Goal: Task Accomplishment & Management: Complete application form

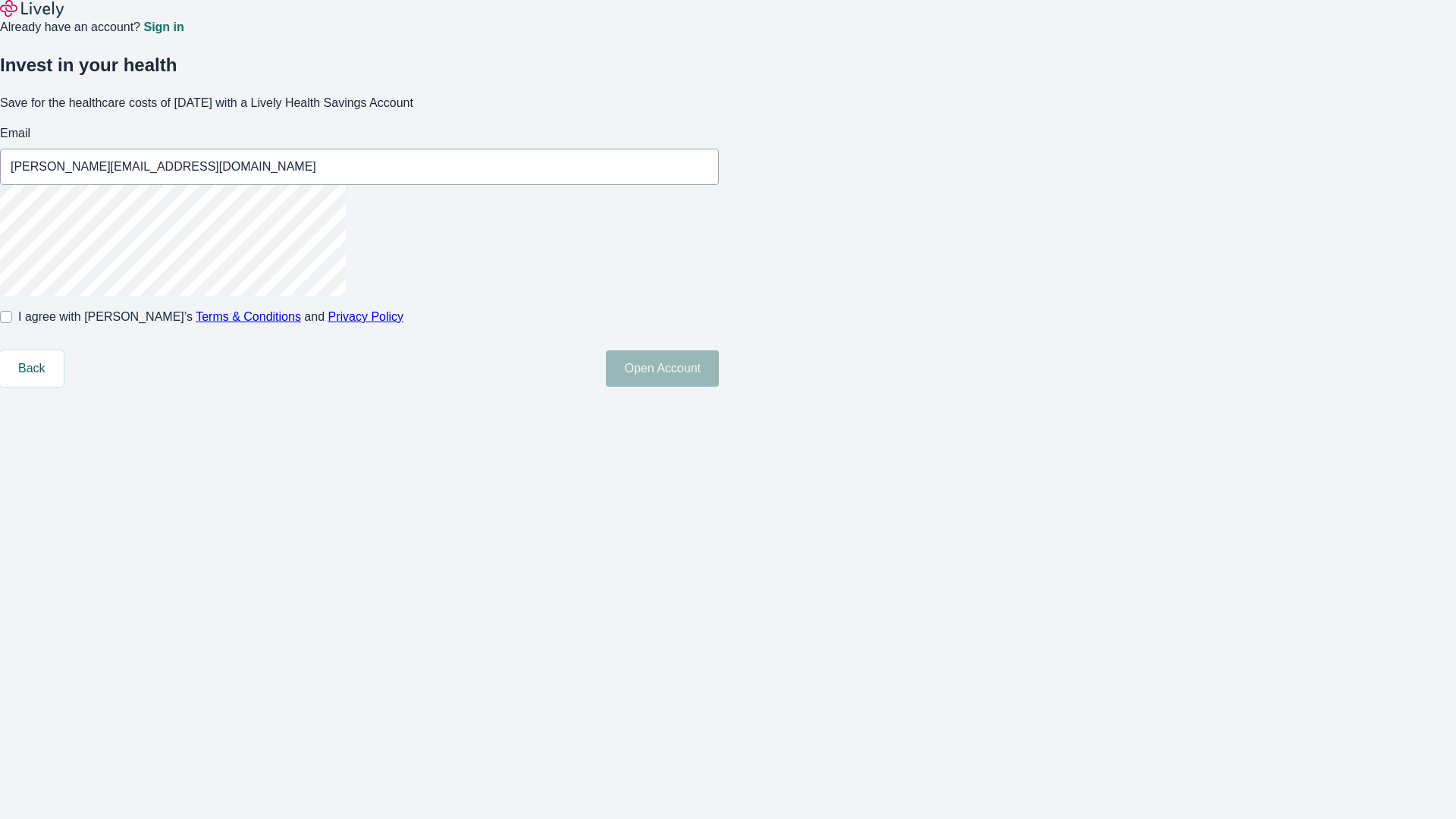
click at [12, 323] on input "I agree with Lively’s Terms & Conditions and Privacy Policy" at bounding box center [6, 317] width 12 height 12
checkbox input "true"
click at [719, 387] on button "Open Account" at bounding box center [662, 368] width 113 height 36
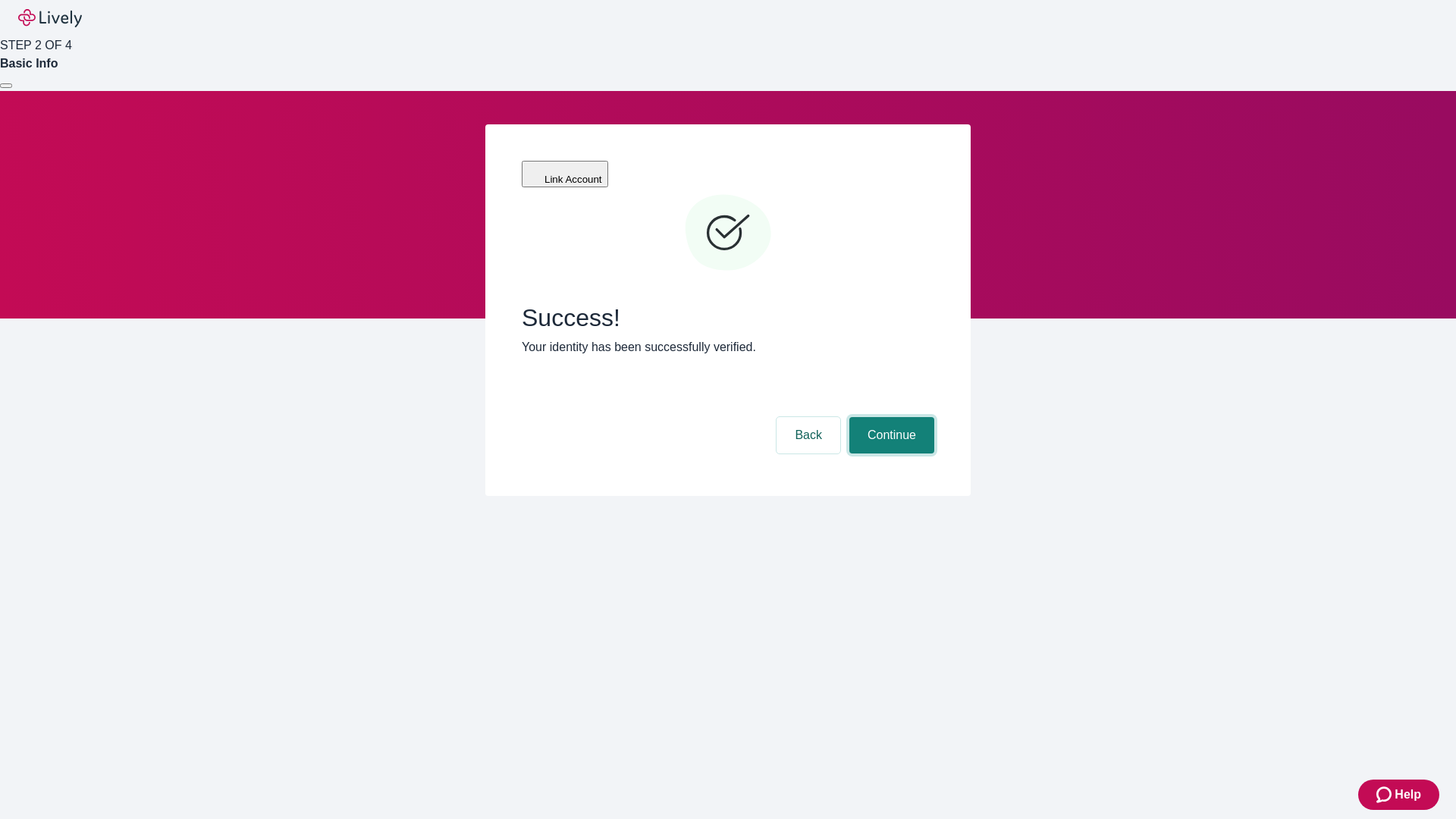
click at [890, 417] on button "Continue" at bounding box center [891, 435] width 85 height 36
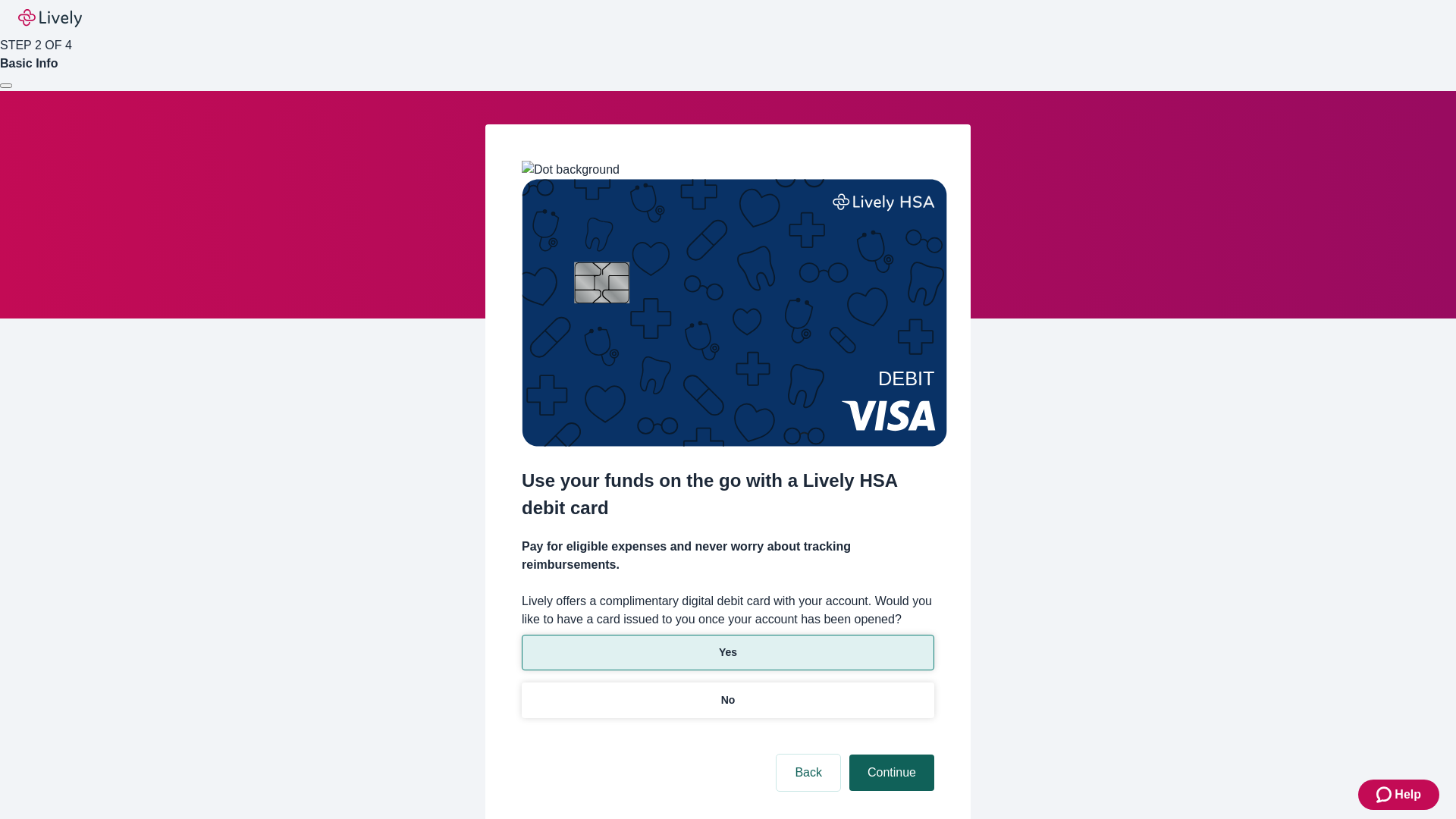
click at [728, 645] on p "Yes" at bounding box center [728, 653] width 19 height 16
click at [890, 754] on button "Continue" at bounding box center [891, 772] width 85 height 36
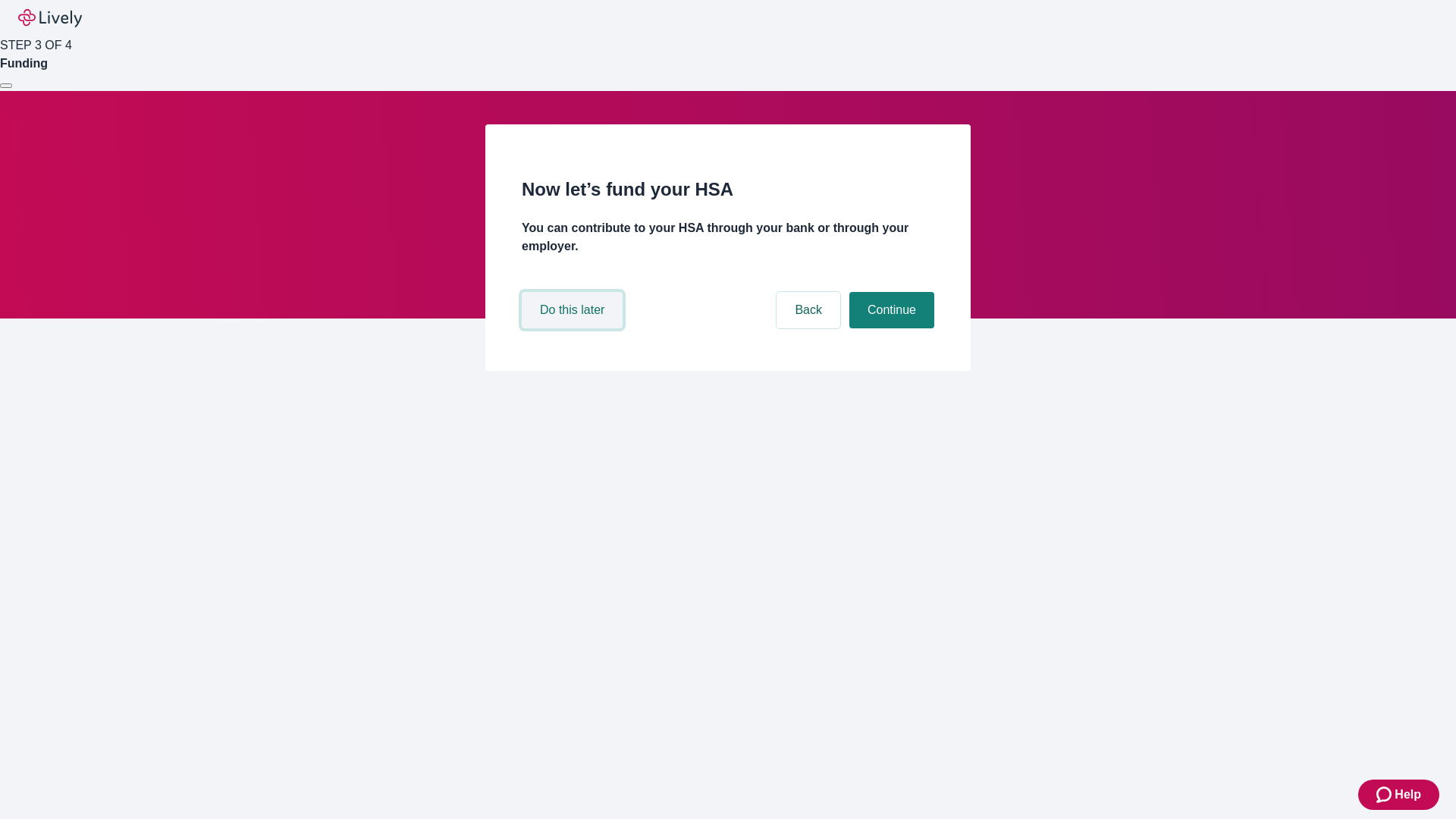
click at [574, 328] on button "Do this later" at bounding box center [572, 310] width 101 height 36
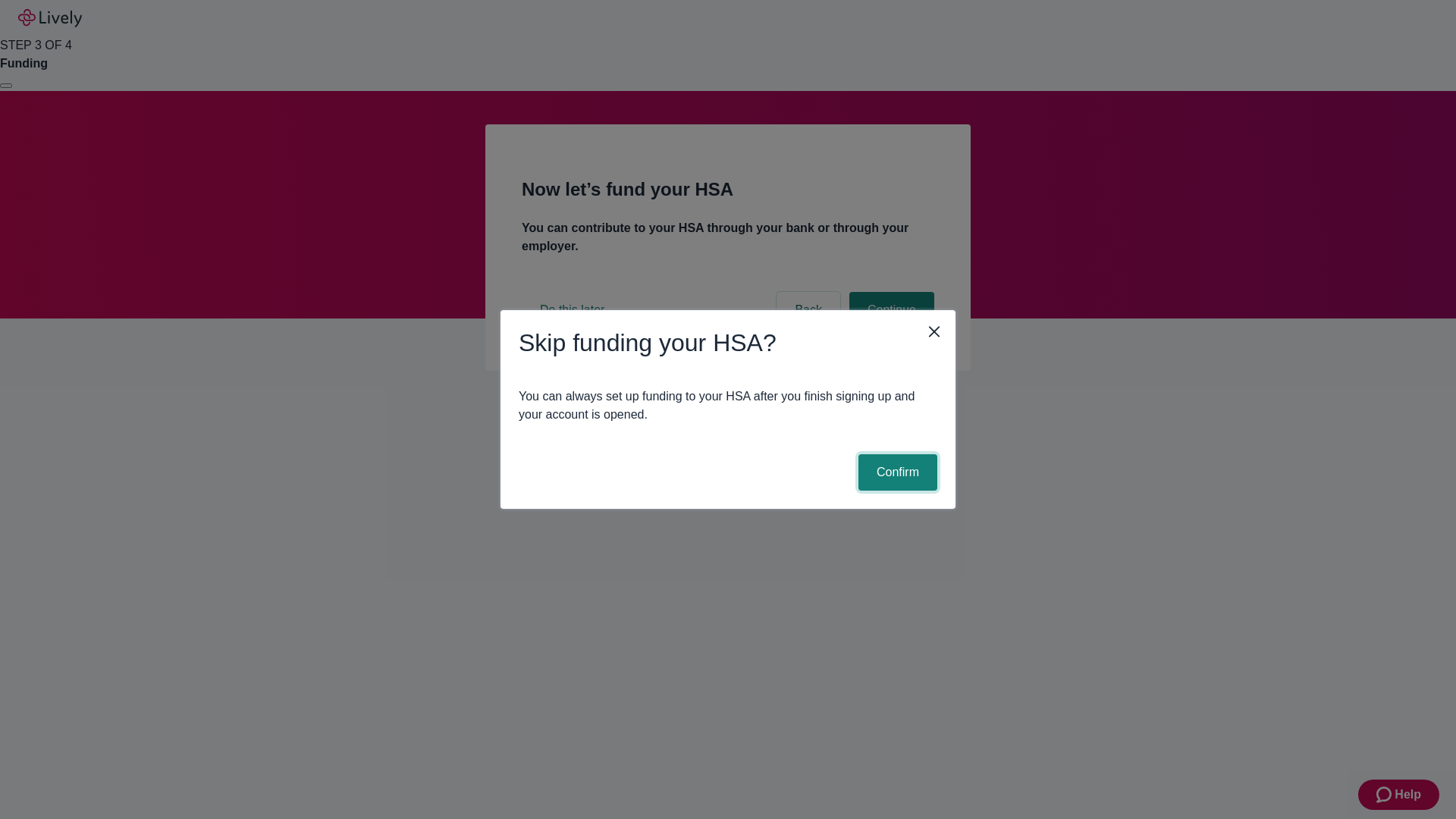
click at [896, 473] on button "Confirm" at bounding box center [897, 472] width 79 height 36
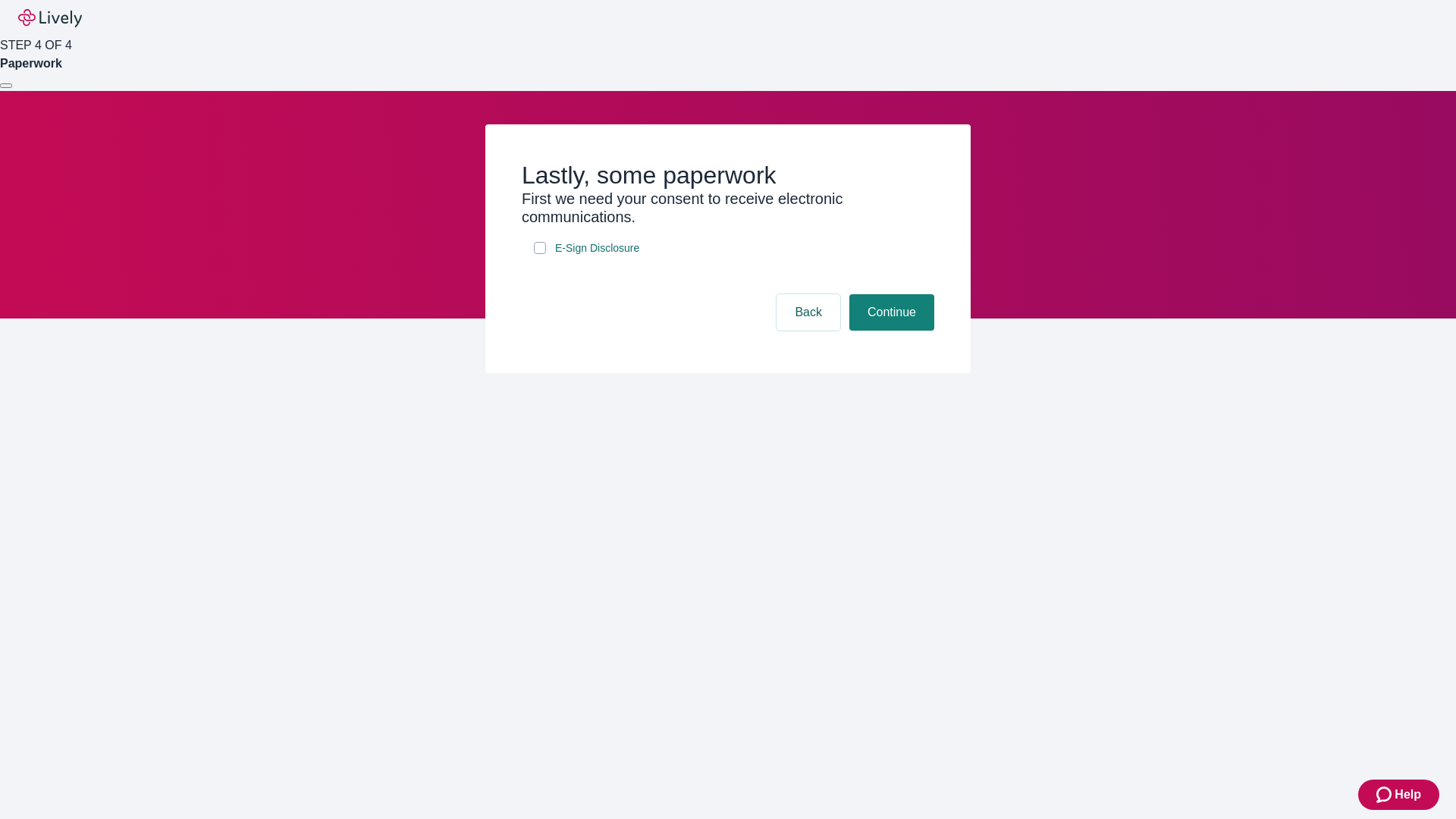
click at [540, 254] on input "E-Sign Disclosure" at bounding box center [540, 248] width 12 height 12
checkbox input "true"
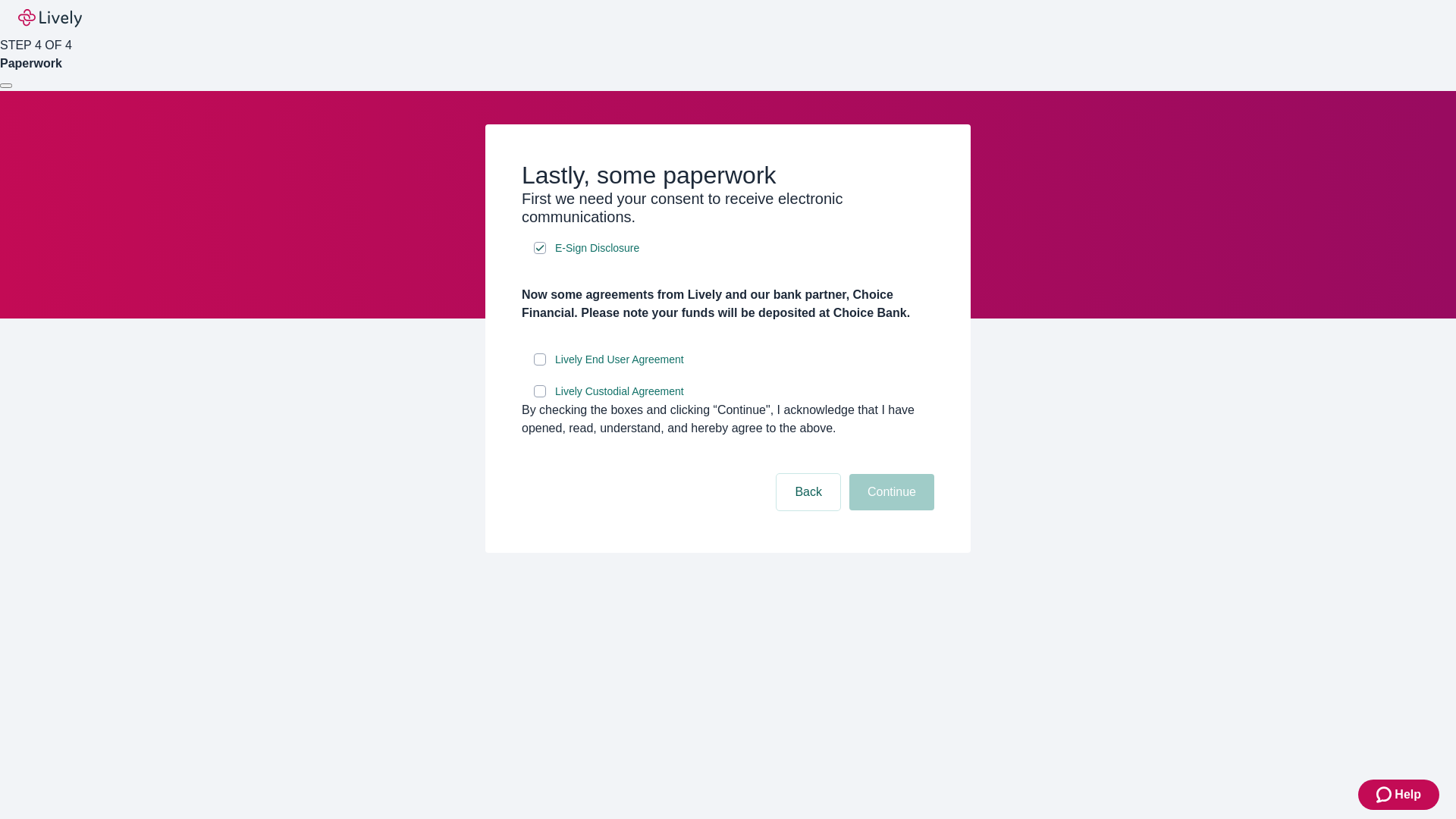
click at [540, 366] on input "Lively End User Agreement" at bounding box center [540, 359] width 12 height 12
checkbox input "true"
click at [540, 398] on input "Lively Custodial Agreement" at bounding box center [540, 391] width 12 height 12
checkbox input "true"
click at [890, 511] on button "Continue" at bounding box center [891, 491] width 85 height 36
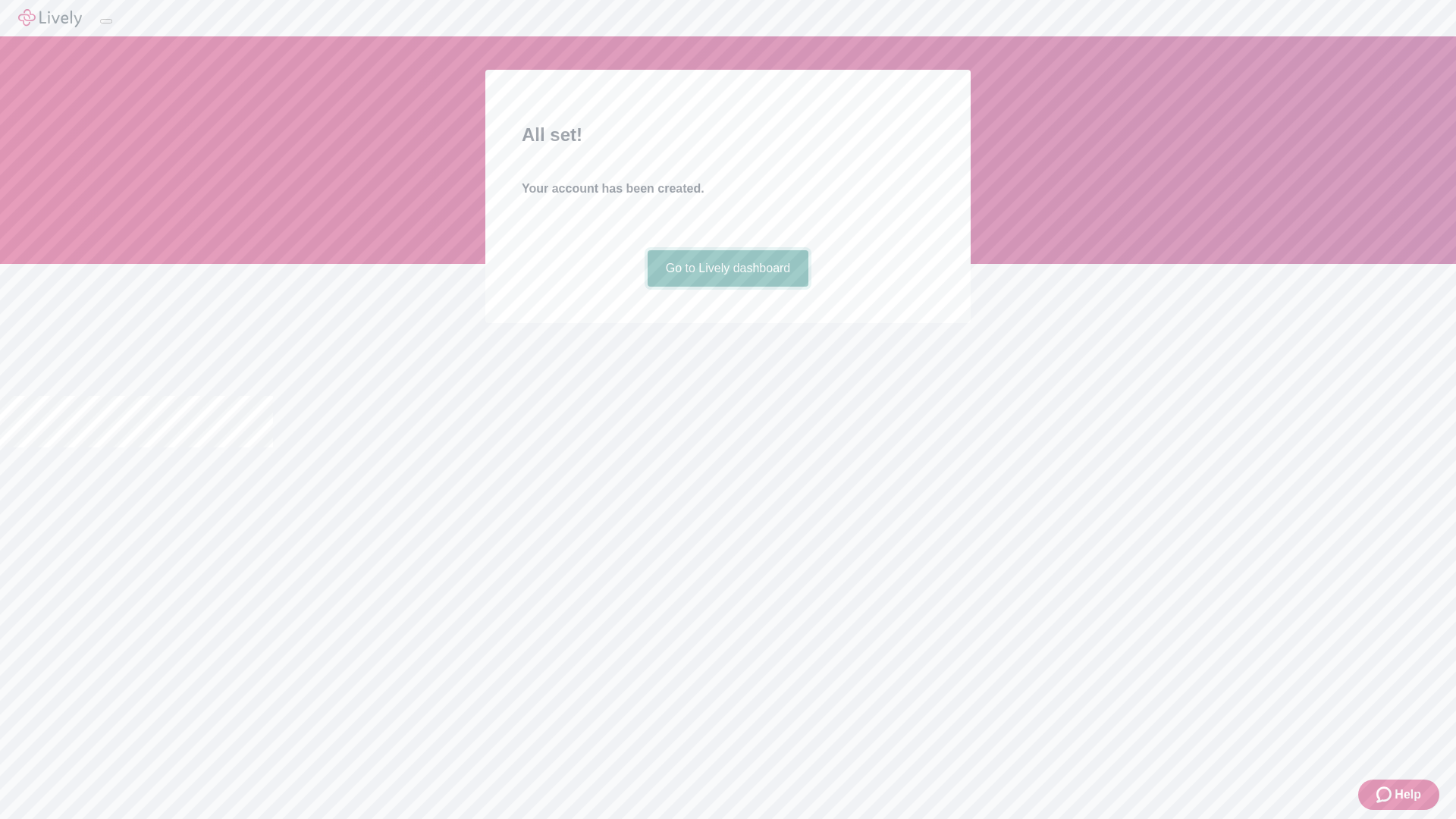
click at [728, 287] on link "Go to Lively dashboard" at bounding box center [728, 268] width 161 height 36
